Goal: Check status: Check status

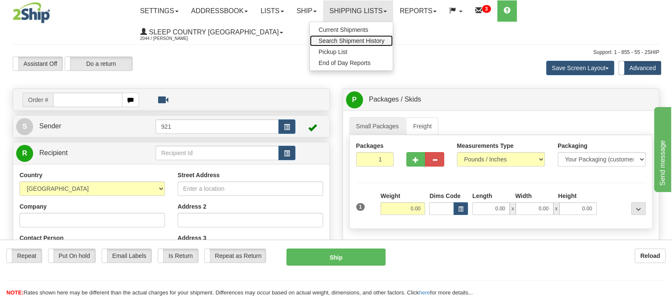
click at [385, 39] on span "Search Shipment History" at bounding box center [352, 40] width 66 height 7
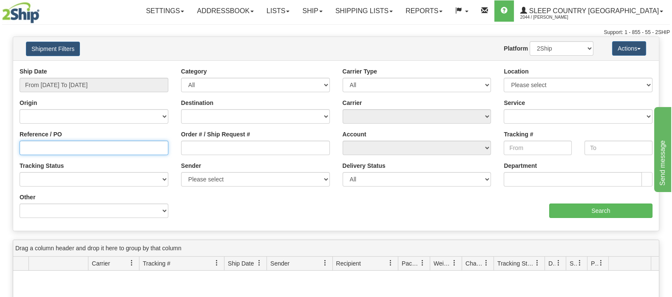
click at [51, 147] on input "Reference / PO" at bounding box center [94, 148] width 149 height 14
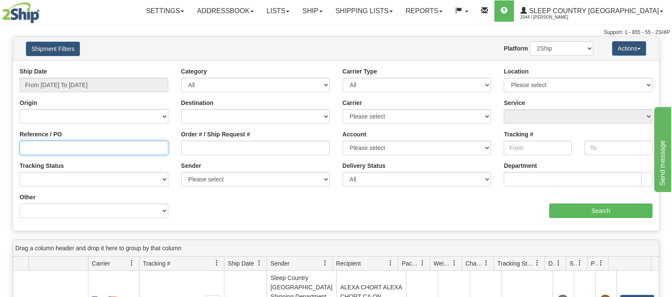
paste input "9000I130664"
type input "9000I130664"
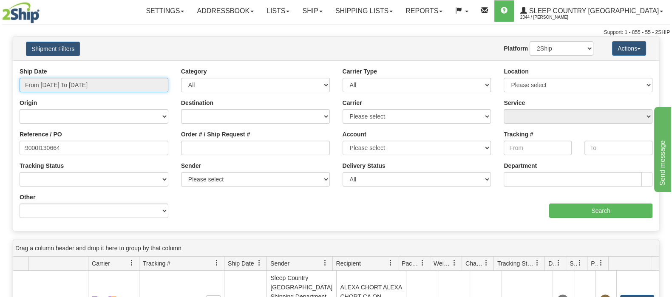
click at [72, 78] on input "From [DATE] To [DATE]" at bounding box center [94, 85] width 149 height 14
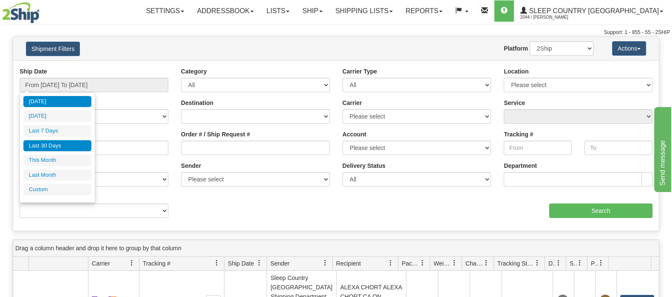
click at [52, 145] on li "Last 30 Days" at bounding box center [57, 145] width 68 height 11
type input "From [DATE] To [DATE]"
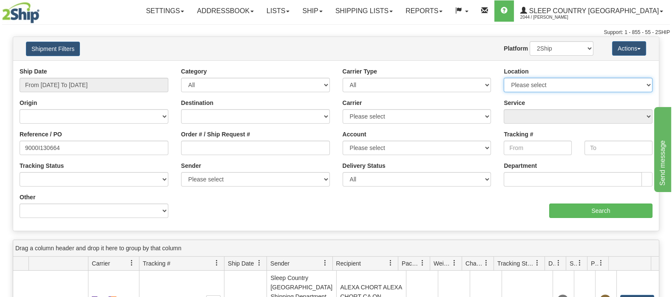
click at [625, 86] on select "Please select [GEOGRAPHIC_DATA] 921 922 93 94 97 390 915 916 98 902 95 96 90 91…" at bounding box center [578, 85] width 149 height 14
select select "7634"
click at [504, 78] on select "Please select [GEOGRAPHIC_DATA] 921 922 93 94 97 390 915 916 98 902 95 96 90 91…" at bounding box center [578, 85] width 149 height 14
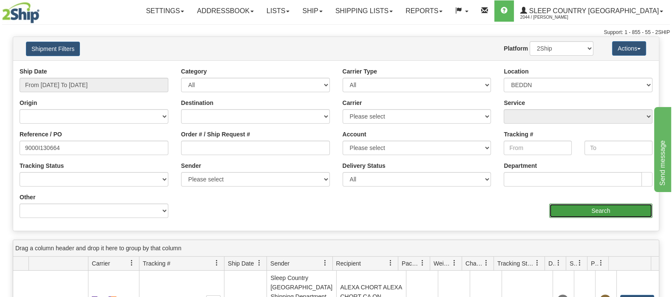
click at [608, 210] on input "Search" at bounding box center [601, 211] width 103 height 14
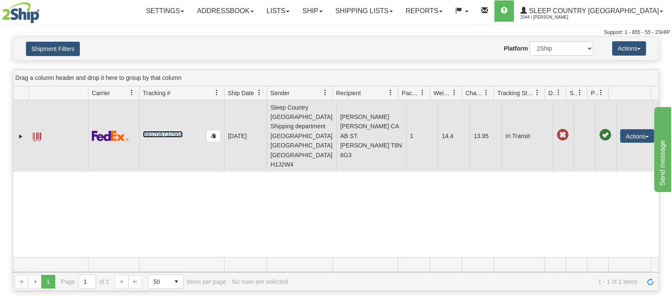
click at [157, 131] on link "393708732504" at bounding box center [163, 134] width 40 height 7
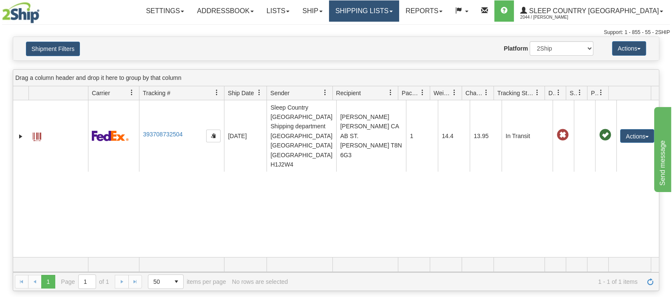
click at [399, 8] on link "Shipping lists" at bounding box center [364, 10] width 70 height 21
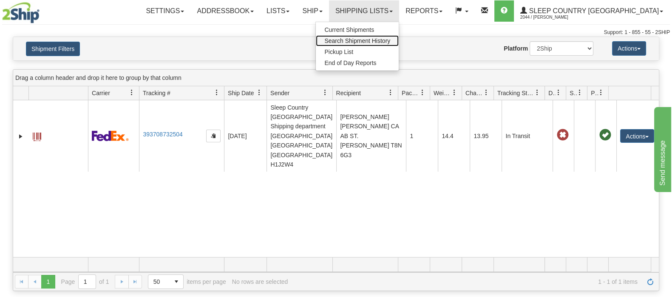
click at [390, 40] on span "Search Shipment History" at bounding box center [358, 40] width 66 height 7
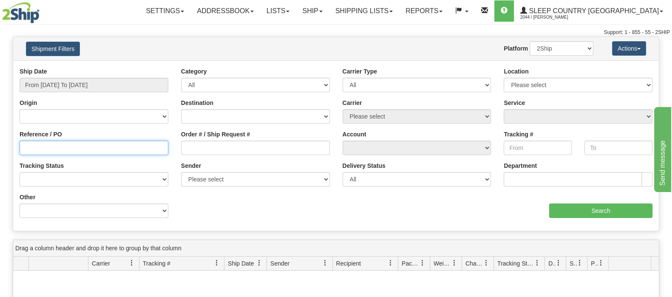
click at [93, 150] on input "Reference / PO" at bounding box center [94, 148] width 149 height 14
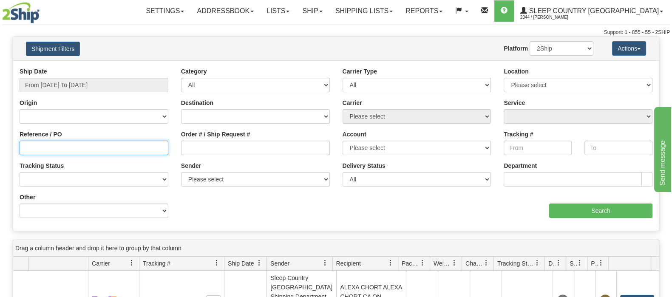
paste input "9000I127617"
type input "9000I127617"
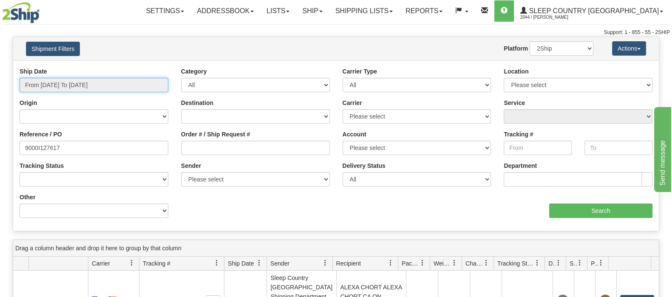
click at [94, 78] on input "From [DATE] To [DATE]" at bounding box center [94, 85] width 149 height 14
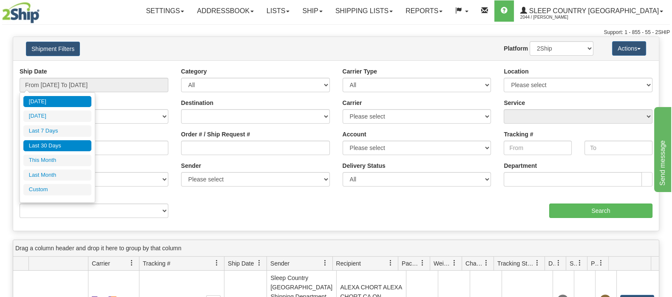
click at [43, 145] on li "Last 30 Days" at bounding box center [57, 145] width 68 height 11
type input "From [DATE] To [DATE]"
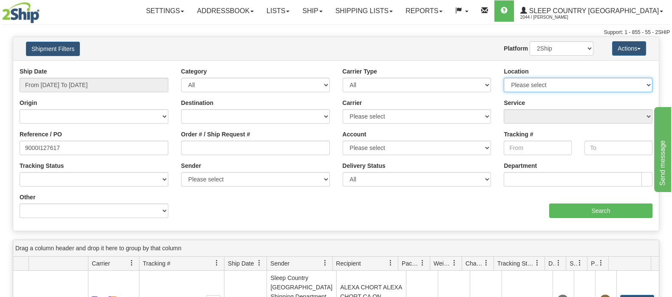
click at [633, 84] on select "Please select [GEOGRAPHIC_DATA] 921 922 93 94 97 390 915 916 98 902 95 96 90 91…" at bounding box center [578, 85] width 149 height 14
click at [410, 47] on div "Website Agent Nothing selected Client User Platform 2Ship Imported" at bounding box center [362, 48] width 475 height 14
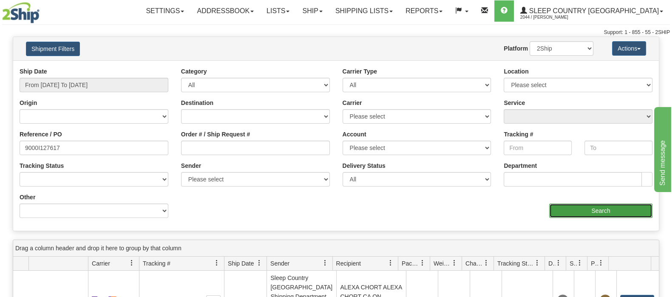
click at [587, 208] on input "Search" at bounding box center [601, 211] width 103 height 14
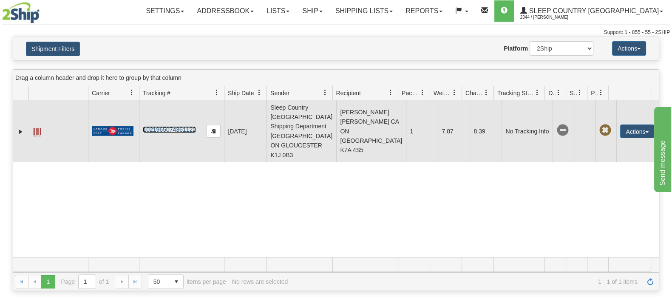
click at [167, 126] on link "1021965074361122" at bounding box center [169, 129] width 53 height 7
